Goal: Navigation & Orientation: Find specific page/section

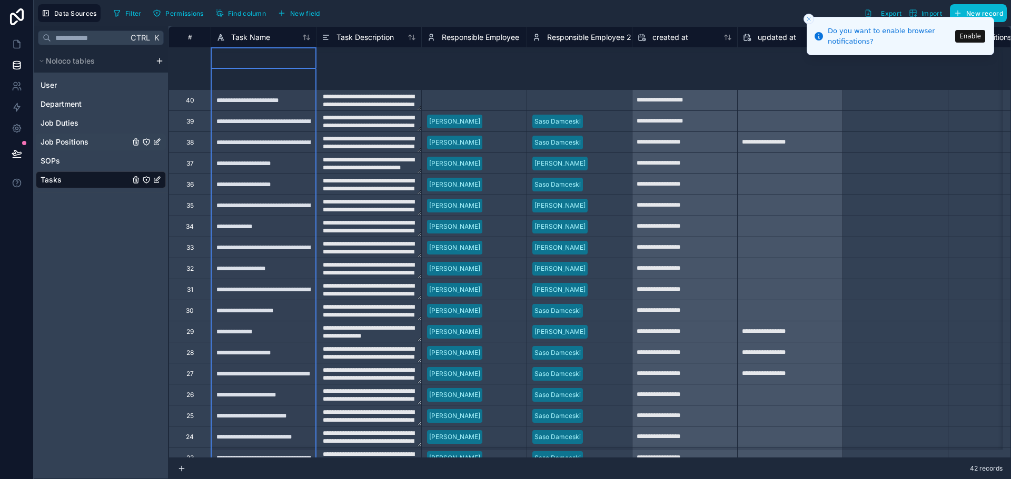
scroll to position [187, 0]
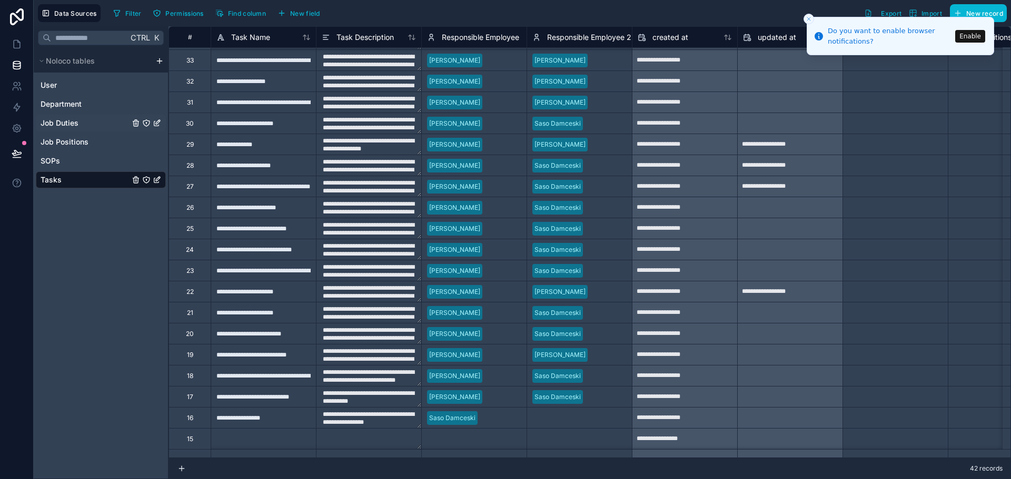
click at [75, 124] on span "Job Duties" at bounding box center [60, 123] width 38 height 11
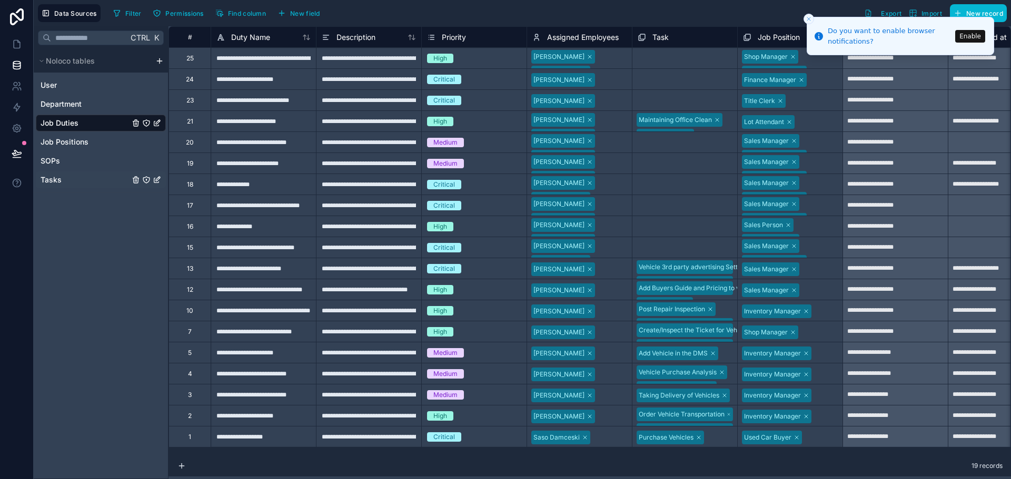
click at [77, 177] on div "Tasks" at bounding box center [101, 180] width 130 height 17
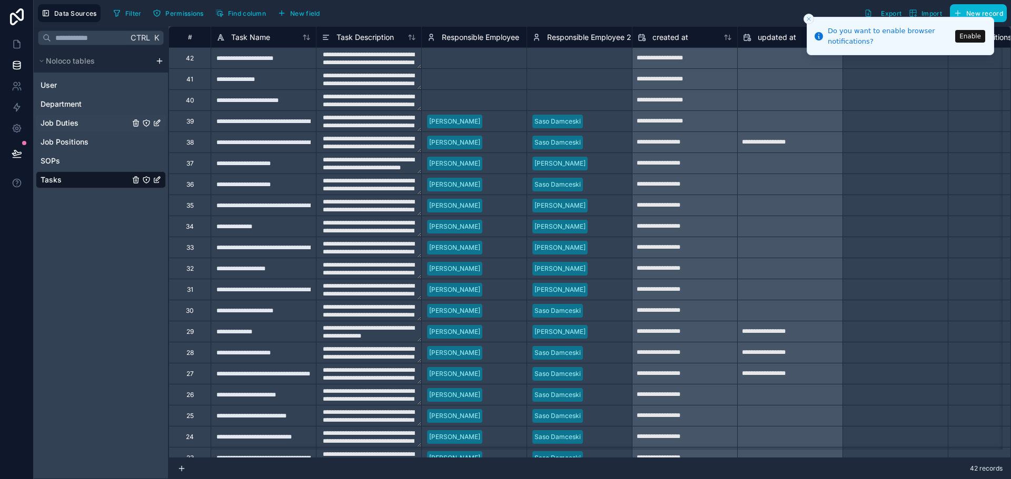
click at [74, 123] on span "Job Duties" at bounding box center [60, 123] width 38 height 11
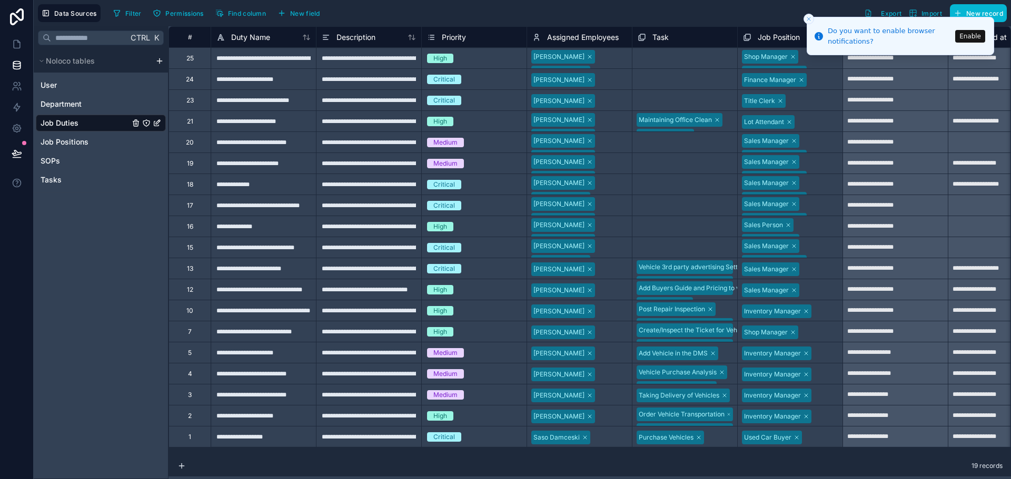
click at [809, 21] on icon "Close toast" at bounding box center [808, 19] width 6 height 6
